Goal: Transaction & Acquisition: Purchase product/service

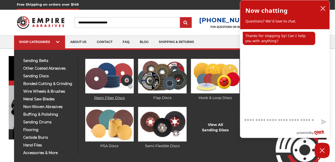
click at [106, 84] on img at bounding box center [109, 76] width 48 height 34
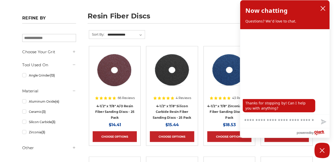
scroll to position [77, 0]
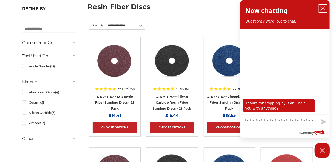
click at [324, 6] on icon "close chatbox" at bounding box center [322, 8] width 5 height 5
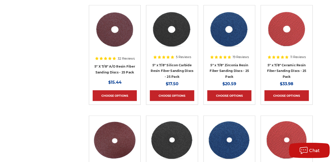
scroll to position [204, 0]
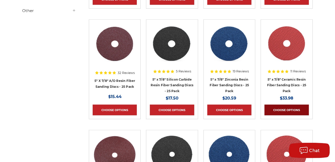
click at [288, 109] on link "Choose Options" at bounding box center [286, 109] width 44 height 11
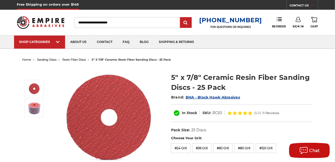
click at [297, 24] on link "Sign In" at bounding box center [298, 22] width 11 height 11
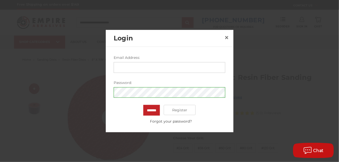
click at [154, 66] on input "Email Address:" at bounding box center [170, 67] width 112 height 11
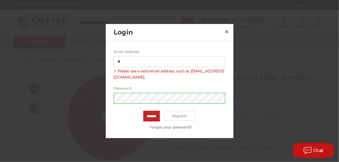
type input "**********"
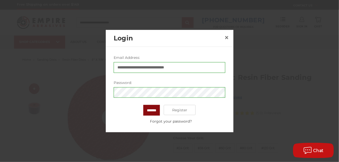
click at [150, 108] on input "*******" at bounding box center [151, 110] width 17 height 11
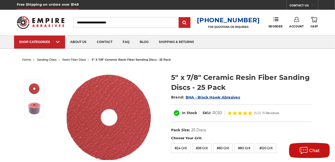
click at [297, 21] on icon at bounding box center [296, 19] width 5 height 5
click at [296, 29] on link "Account" at bounding box center [296, 33] width 37 height 10
